Goal: Find specific page/section: Find specific page/section

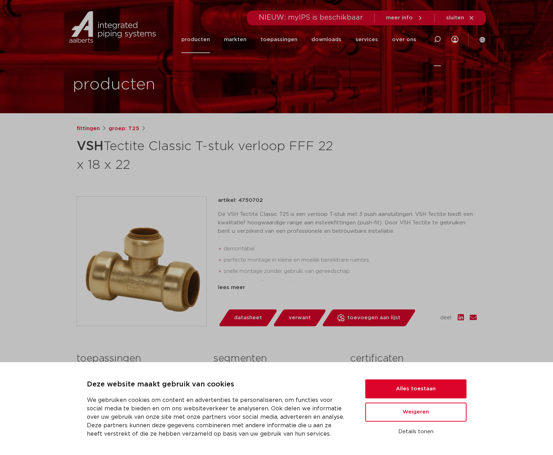
click at [434, 40] on icon at bounding box center [437, 39] width 7 height 7
paste input "0880286"
type input "0880286"
click button "Zoeken" at bounding box center [0, 0] width 0 height 0
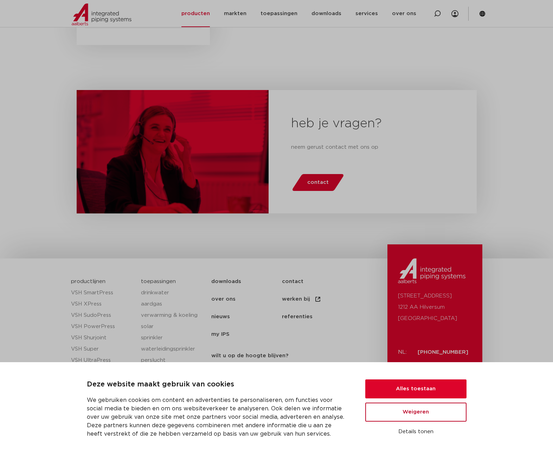
click at [391, 416] on button "Weigeren" at bounding box center [415, 411] width 101 height 19
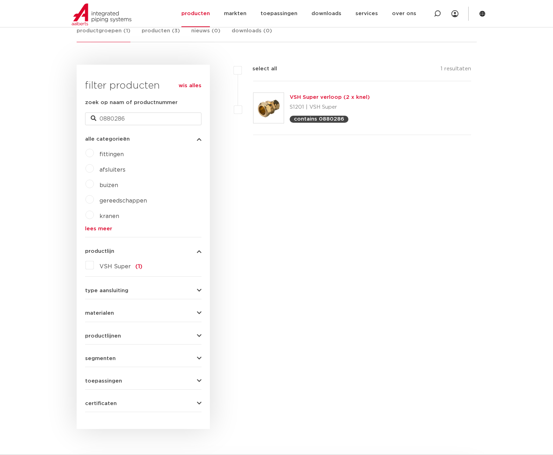
scroll to position [82, 0]
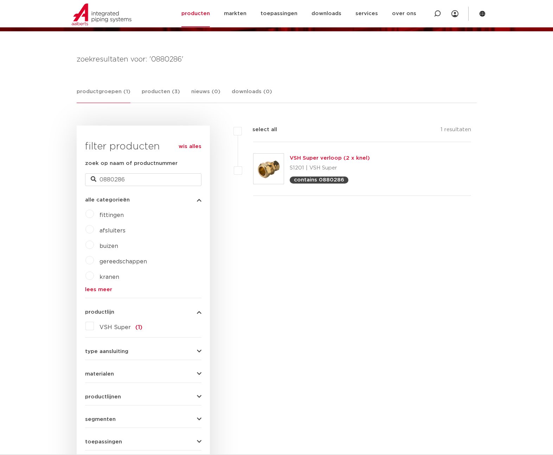
click at [331, 156] on link "VSH Super verloop (2 x knel)" at bounding box center [330, 157] width 80 height 5
